Goal: Task Accomplishment & Management: Complete application form

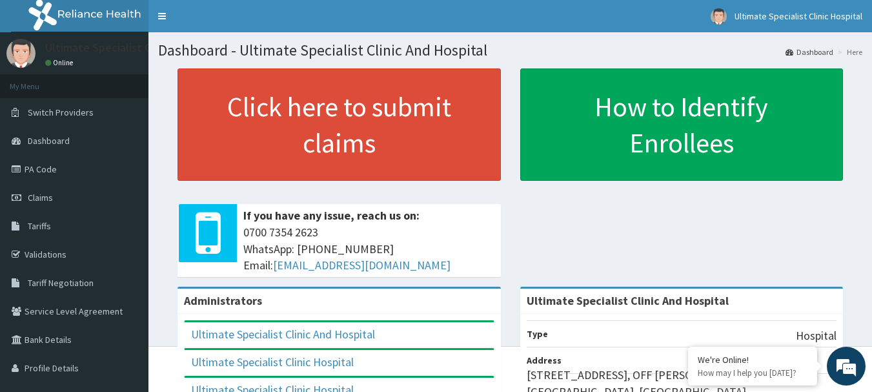
click at [34, 190] on link "Claims" at bounding box center [74, 197] width 148 height 28
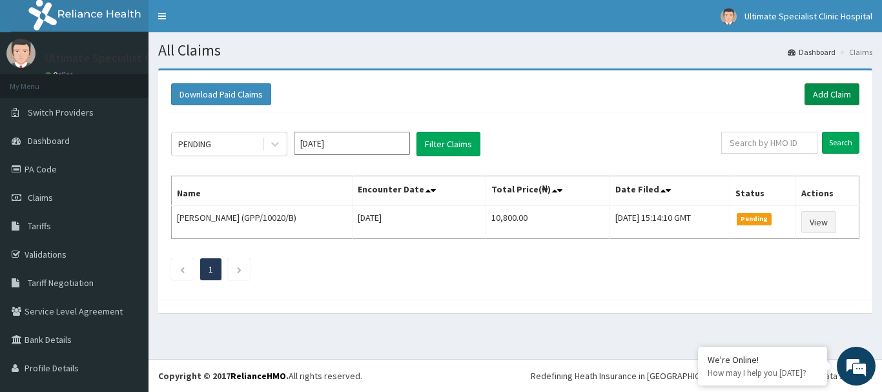
click at [825, 88] on link "Add Claim" at bounding box center [831, 94] width 55 height 22
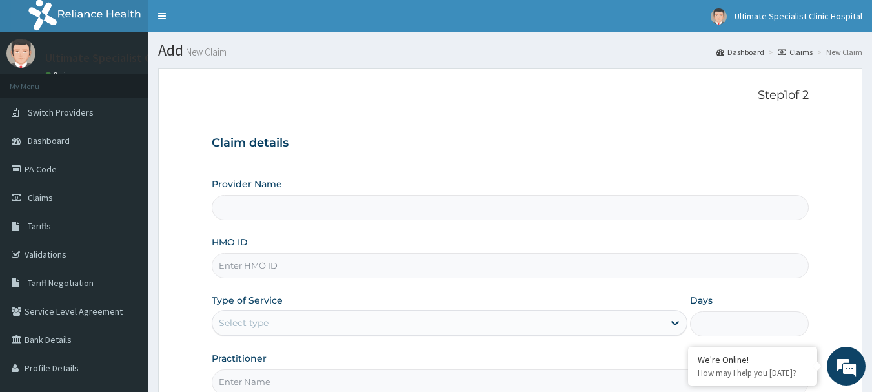
type input "Ultimate Specialist Clinic And Hospital"
click at [272, 262] on input "HMO ID" at bounding box center [511, 265] width 598 height 25
paste input "BWK/10006/B"
type input "BWK/10006/B"
click at [298, 317] on div "Select type" at bounding box center [437, 322] width 451 height 21
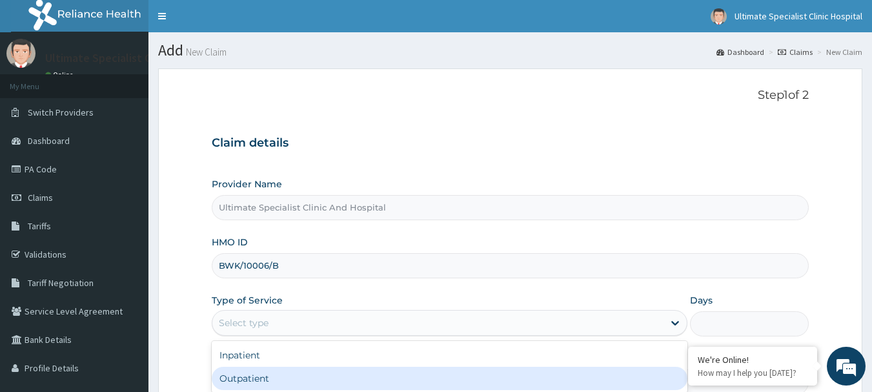
click at [235, 378] on div "Outpatient" at bounding box center [450, 378] width 476 height 23
type input "1"
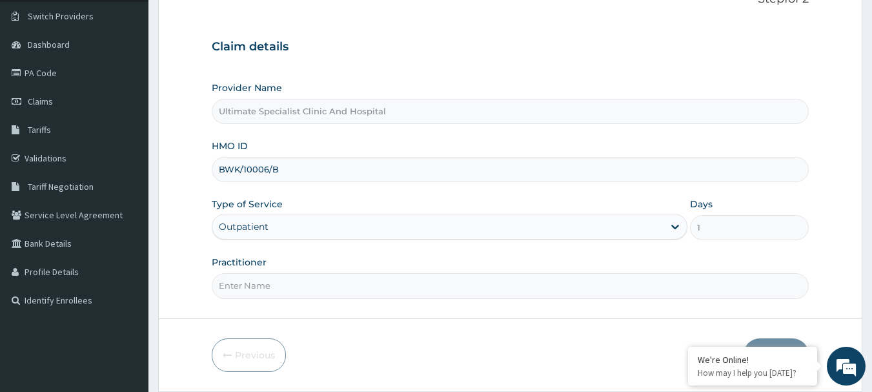
scroll to position [139, 0]
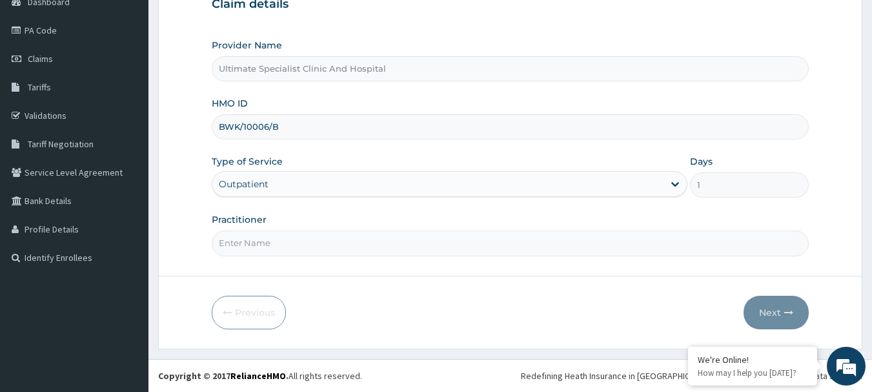
click at [270, 237] on input "Practitioner" at bounding box center [511, 242] width 598 height 25
type input "DR ESEOSE"
click at [776, 306] on button "Next" at bounding box center [775, 313] width 65 height 34
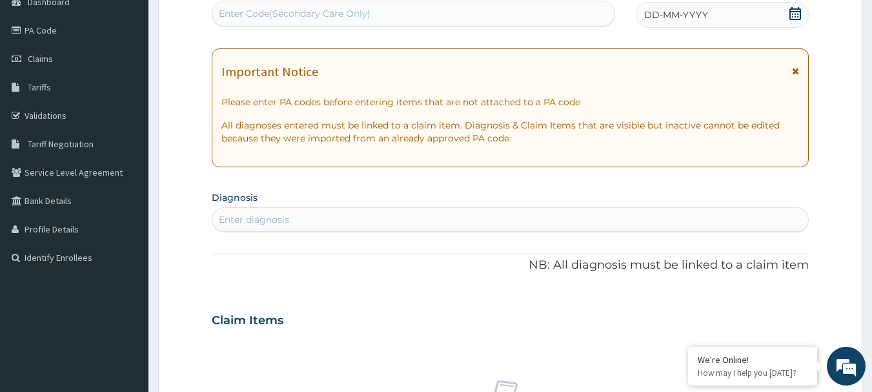
click at [795, 12] on icon at bounding box center [795, 13] width 13 height 13
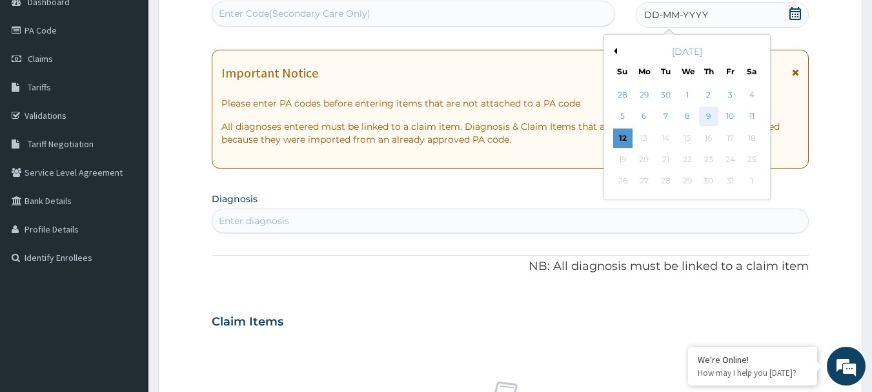
click at [709, 116] on div "9" at bounding box center [708, 116] width 19 height 19
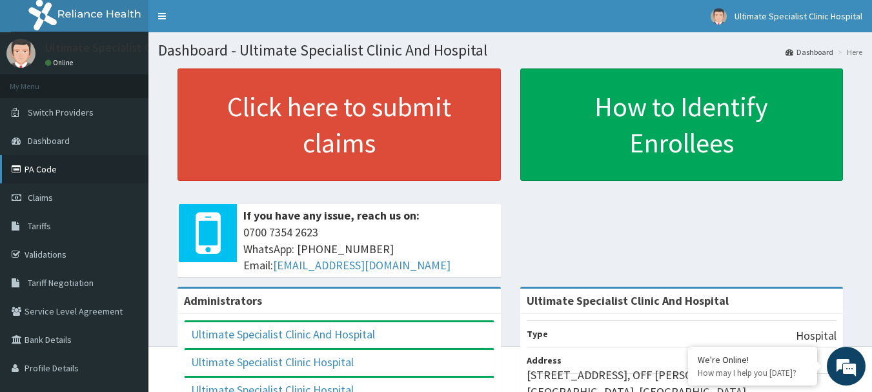
click at [51, 161] on link "PA Code" at bounding box center [74, 169] width 148 height 28
